Goal: Transaction & Acquisition: Purchase product/service

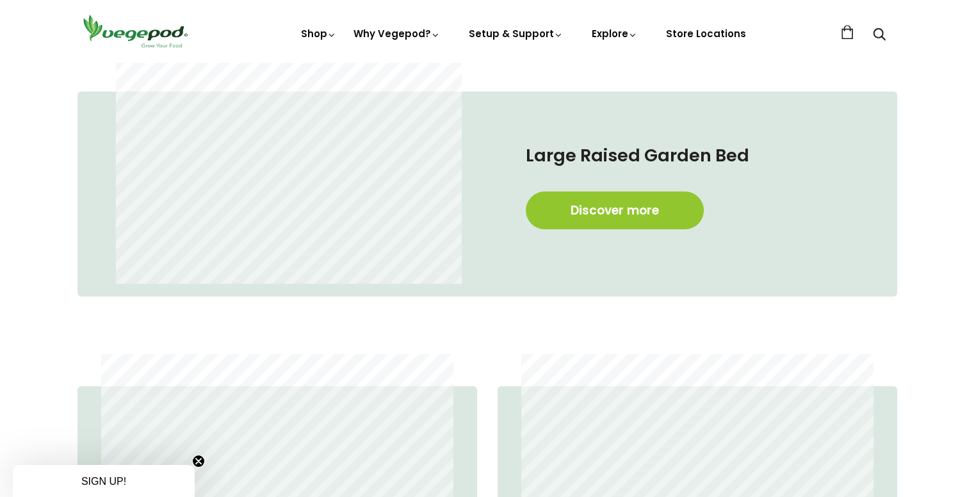
scroll to position [704, 0]
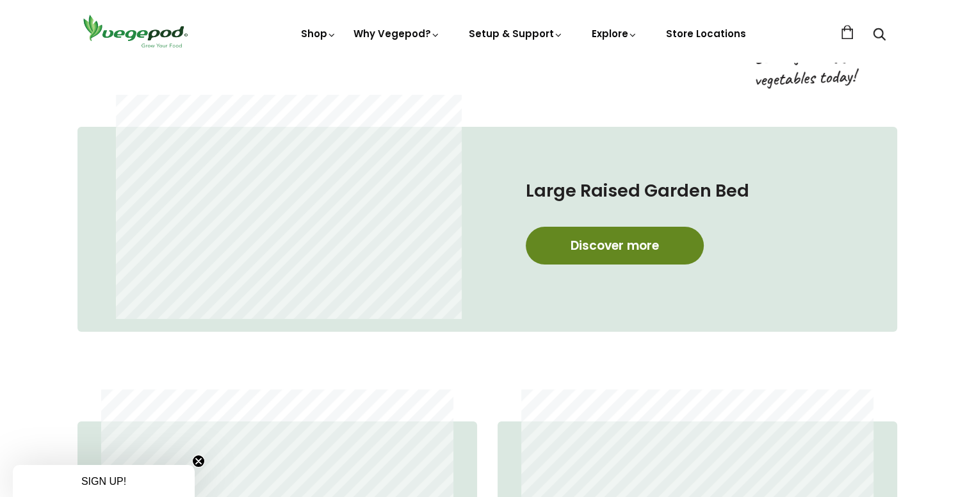
click at [598, 240] on link "Discover more" at bounding box center [615, 246] width 178 height 38
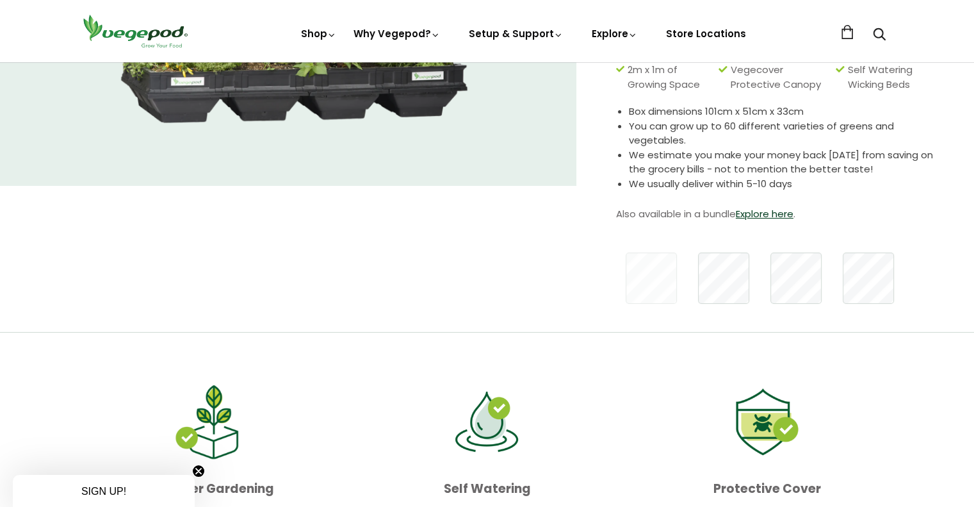
scroll to position [256, 0]
click at [777, 209] on link "Explore here" at bounding box center [765, 212] width 58 height 13
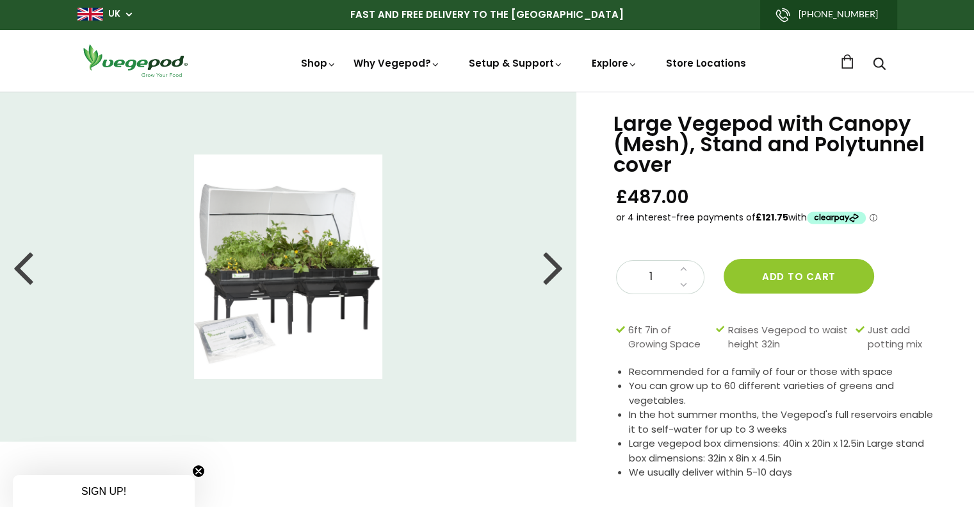
click at [552, 268] on div at bounding box center [553, 267] width 20 height 58
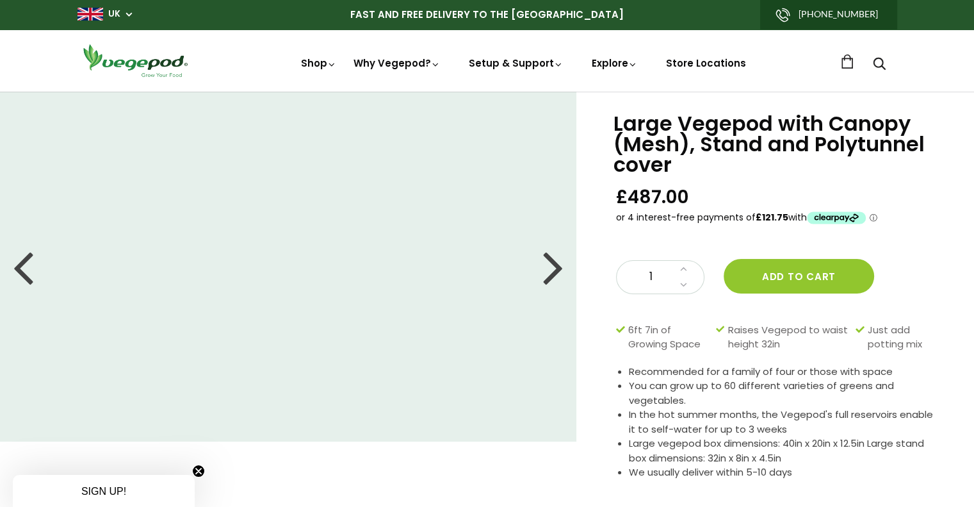
click at [553, 268] on div at bounding box center [553, 267] width 20 height 58
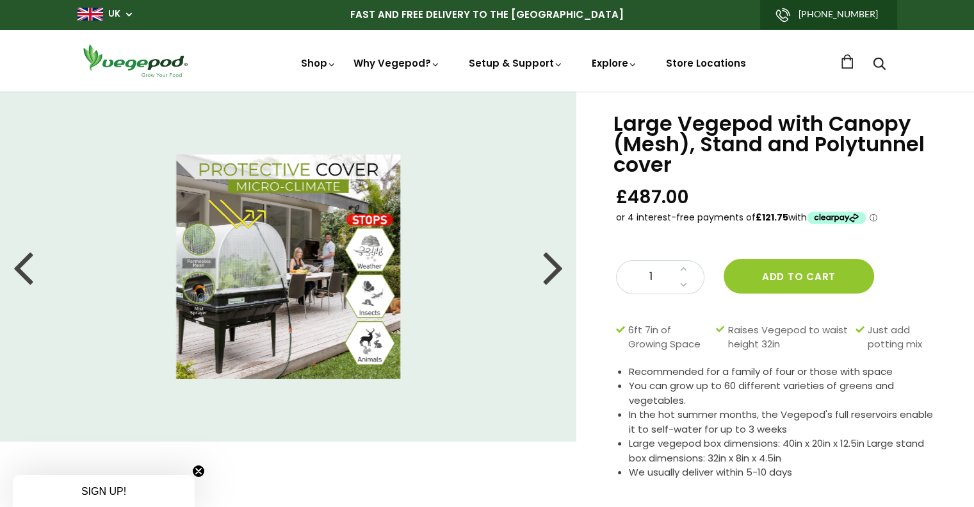
click at [558, 270] on div at bounding box center [553, 267] width 20 height 58
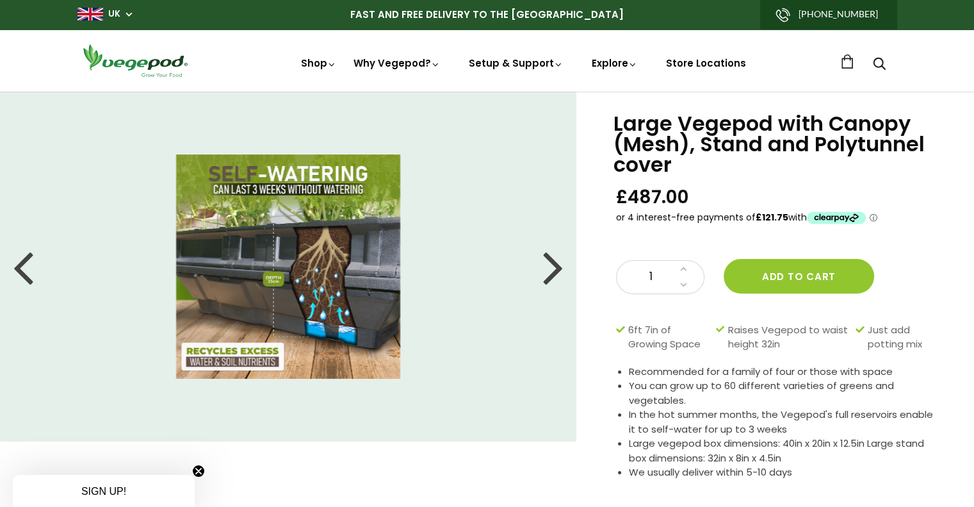
click at [561, 264] on div at bounding box center [553, 267] width 20 height 58
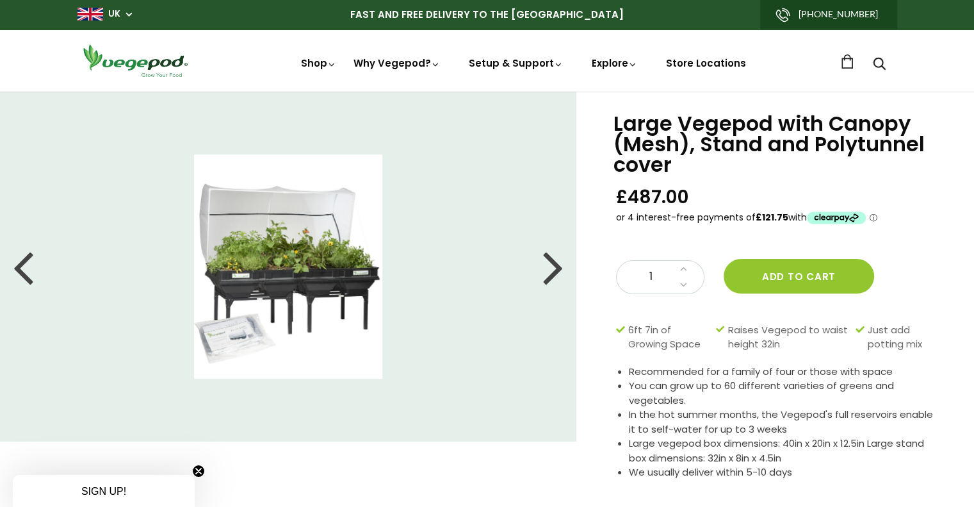
click at [561, 264] on div at bounding box center [553, 267] width 20 height 58
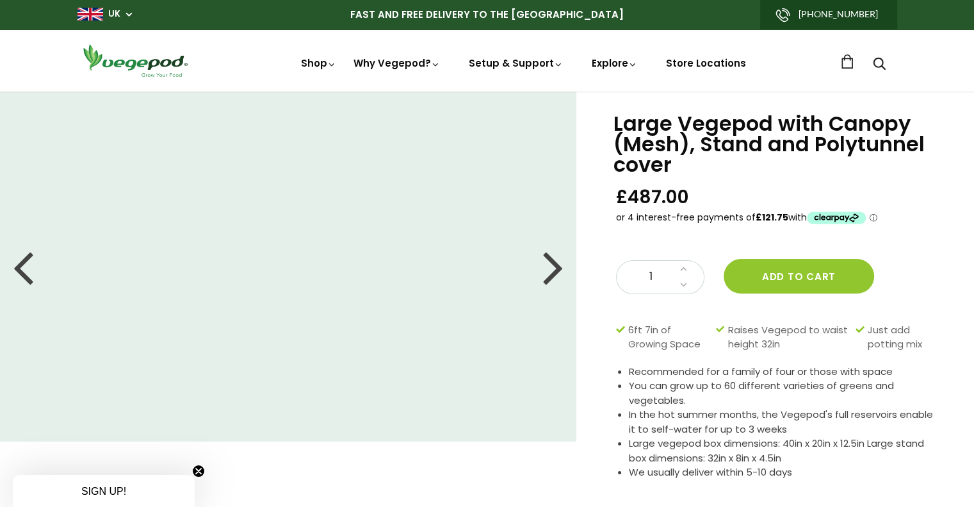
click at [561, 264] on div at bounding box center [553, 267] width 20 height 58
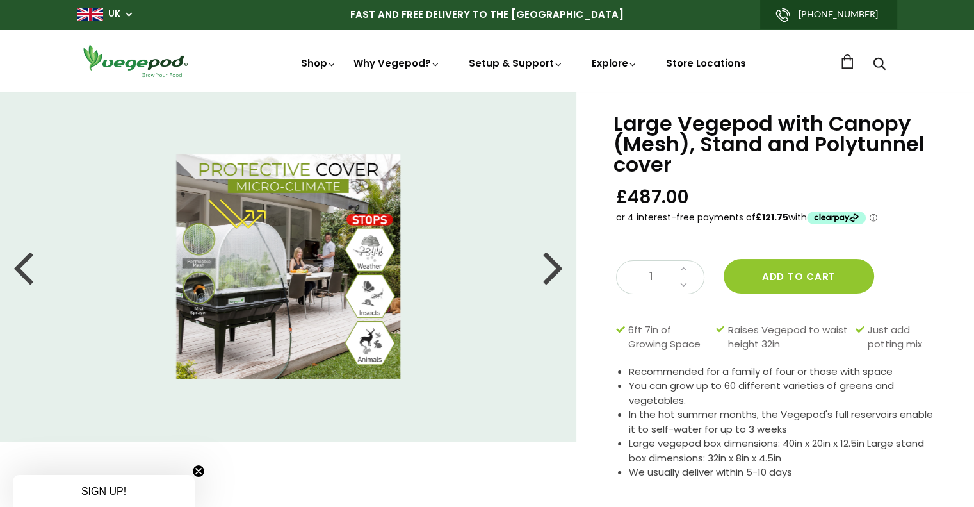
click at [561, 264] on div at bounding box center [553, 267] width 20 height 58
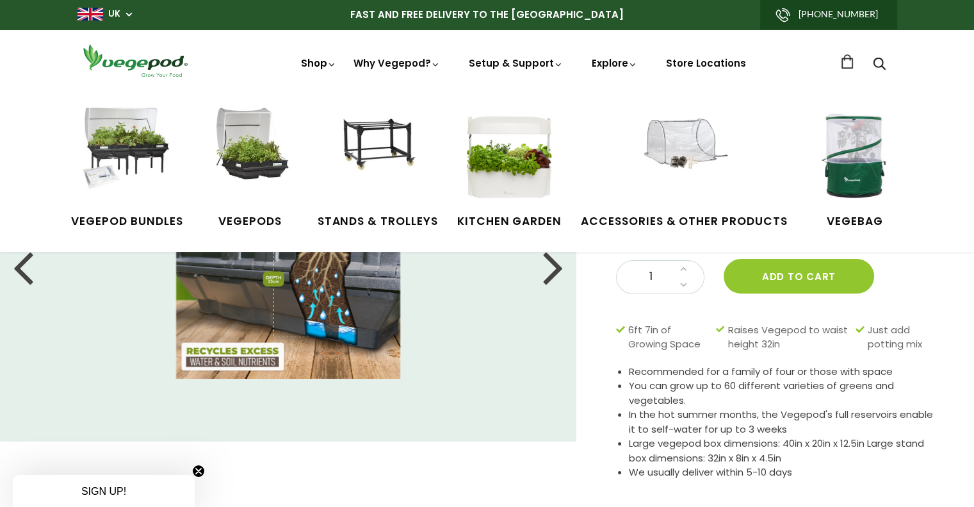
click at [325, 60] on link "Shop" at bounding box center [319, 80] width 36 height 49
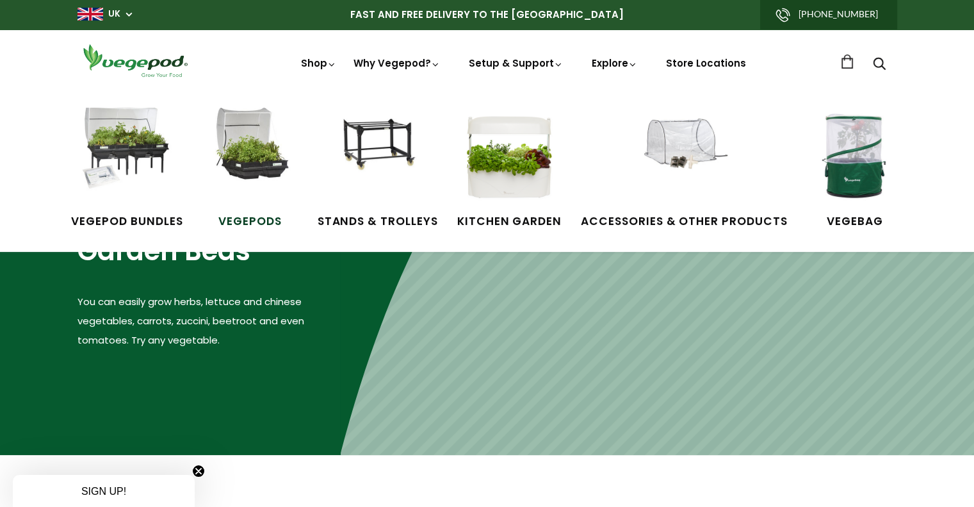
click at [243, 218] on span "Vegepods" at bounding box center [250, 221] width 96 height 17
click at [369, 146] on img at bounding box center [378, 156] width 96 height 96
click at [683, 217] on span "Accessories & Other Products" at bounding box center [684, 221] width 207 height 17
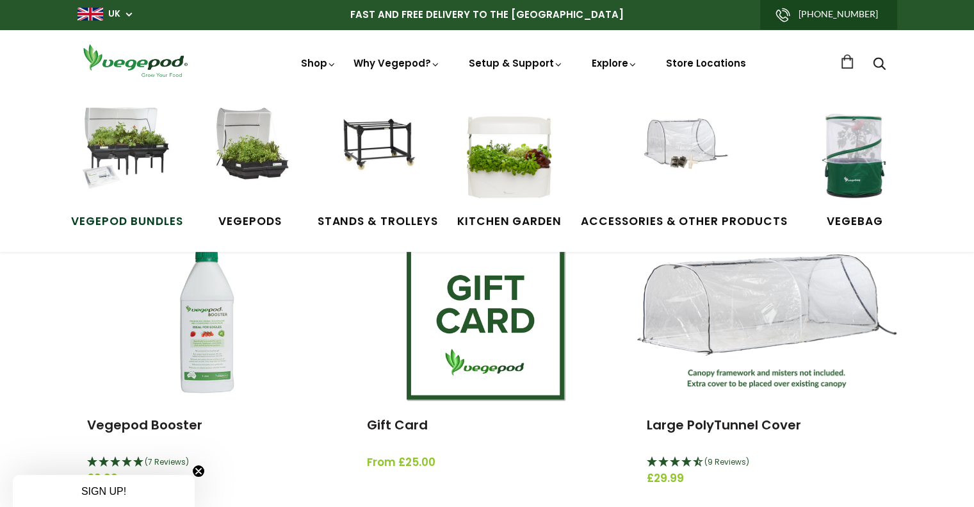
click at [138, 215] on span "Vegepod Bundles" at bounding box center [126, 221] width 111 height 17
